Goal: Use online tool/utility: Utilize a website feature to perform a specific function

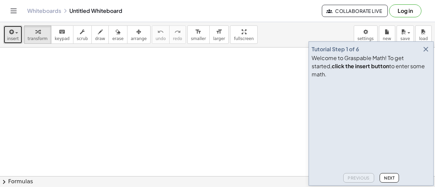
click at [11, 36] on span "insert" at bounding box center [13, 38] width 12 height 5
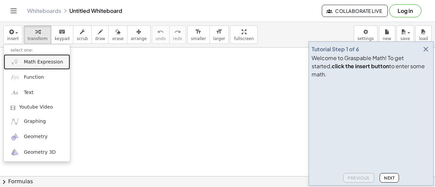
click at [45, 61] on span "Math Expression" at bounding box center [43, 62] width 39 height 7
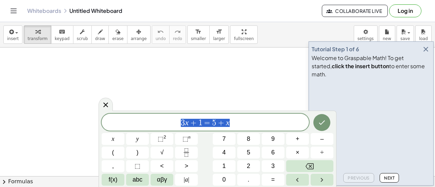
drag, startPoint x: 246, startPoint y: 123, endPoint x: 171, endPoint y: 123, distance: 74.8
click at [171, 123] on span "3 x + 1 = 5 + x" at bounding box center [205, 123] width 207 height 10
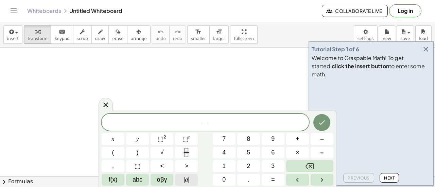
click at [188, 180] on span "|" at bounding box center [188, 179] width 1 height 7
click at [185, 179] on span "|" at bounding box center [184, 179] width 1 height 7
click at [185, 153] on icon "Fraction" at bounding box center [186, 152] width 8 height 8
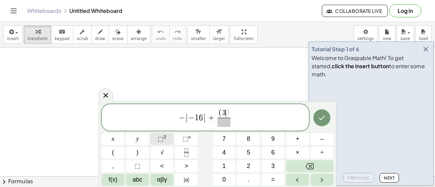
click at [158, 138] on span "⬚" at bounding box center [161, 139] width 6 height 7
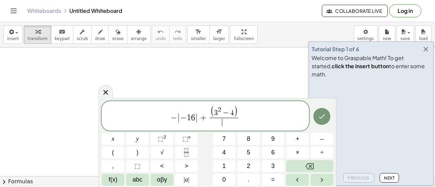
click at [222, 122] on span "​" at bounding box center [224, 122] width 29 height 9
click at [317, 119] on button "Done" at bounding box center [321, 116] width 17 height 17
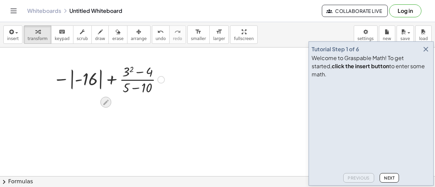
click at [105, 102] on icon at bounding box center [105, 102] width 5 height 5
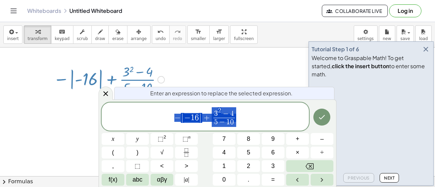
click at [210, 117] on span "+" at bounding box center [207, 118] width 10 height 8
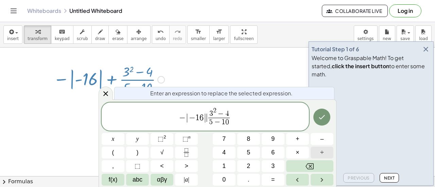
click at [319, 155] on button "÷" at bounding box center [322, 153] width 23 height 12
click at [322, 117] on icon "Done" at bounding box center [322, 117] width 8 height 8
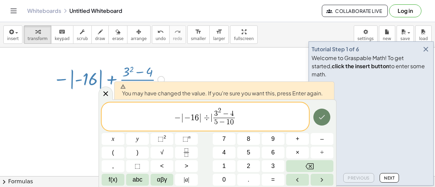
click at [322, 117] on icon "Done" at bounding box center [322, 117] width 8 height 8
